Goal: Check status: Check status

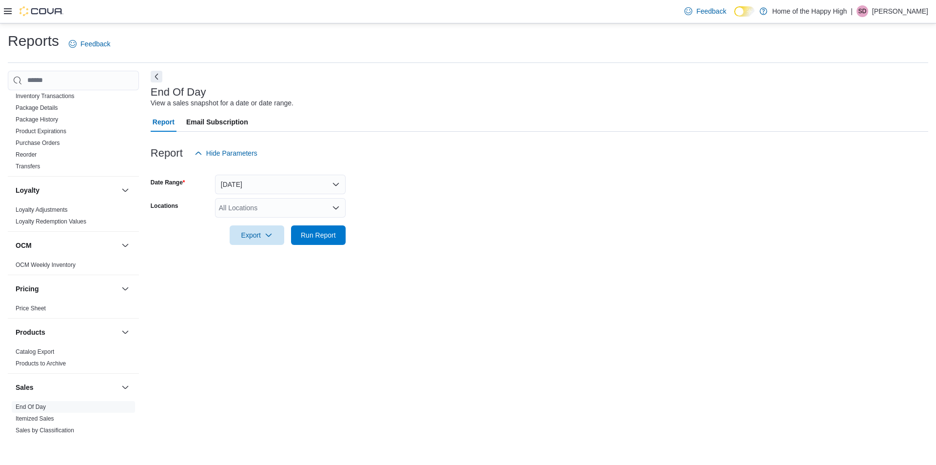
scroll to position [155, 0]
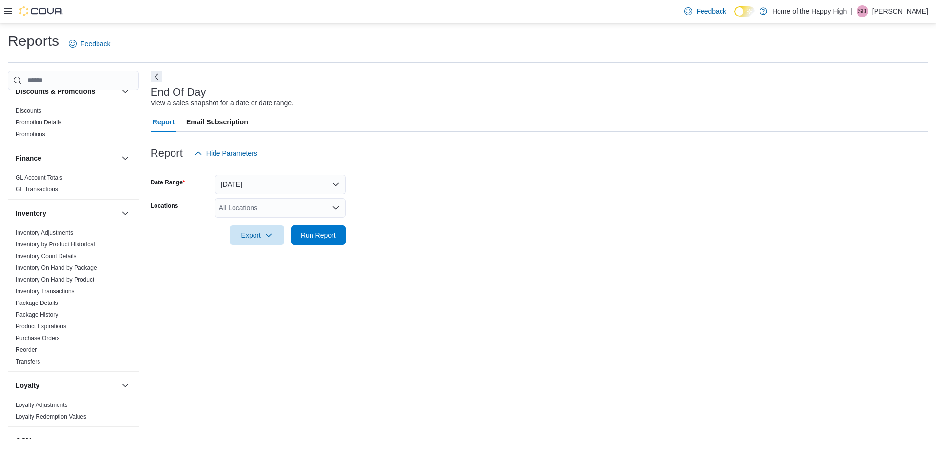
click at [8, 13] on icon at bounding box center [8, 11] width 8 height 8
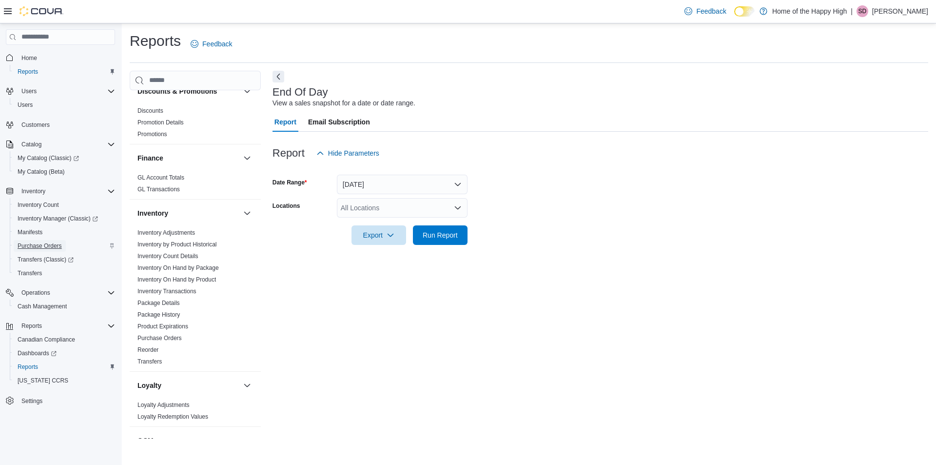
click at [49, 243] on span "Purchase Orders" at bounding box center [40, 246] width 44 height 8
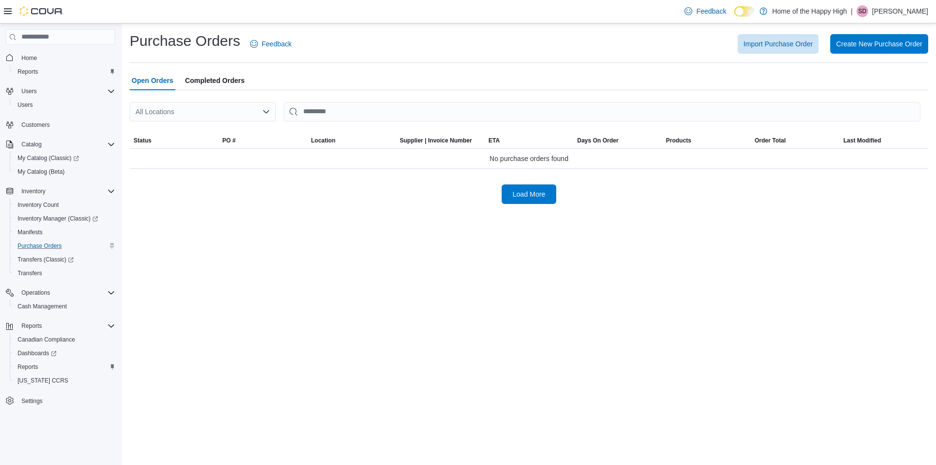
click at [263, 111] on icon "Open list of options" at bounding box center [266, 112] width 8 height 8
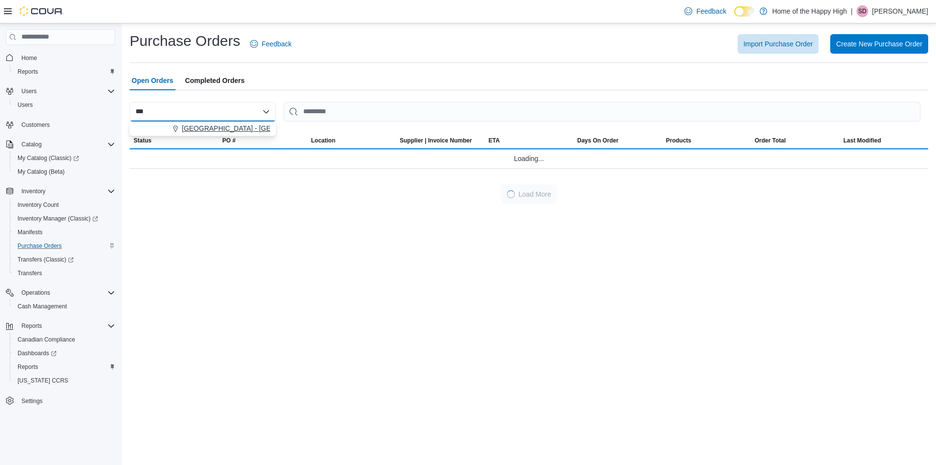
type input "***"
click at [230, 123] on span "[GEOGRAPHIC_DATA] - [GEOGRAPHIC_DATA] - Fire & Flower" at bounding box center [279, 128] width 195 height 10
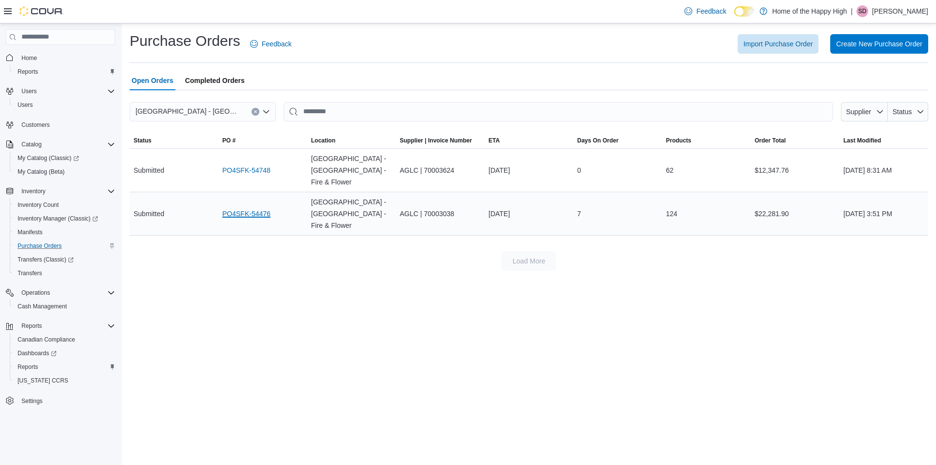
click at [241, 208] on link "PO4SFK-54476" at bounding box center [246, 214] width 48 height 12
